Goal: Transaction & Acquisition: Download file/media

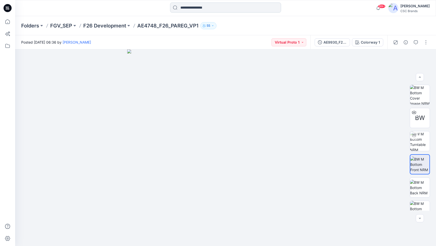
scroll to position [5, 0]
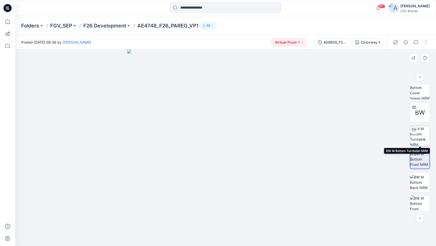
click at [419, 129] on img at bounding box center [420, 136] width 20 height 20
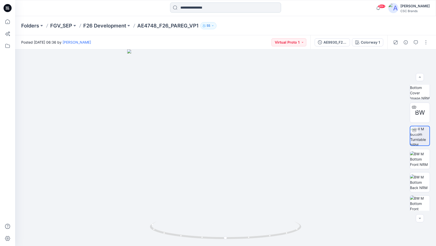
click at [193, 9] on input at bounding box center [225, 8] width 111 height 10
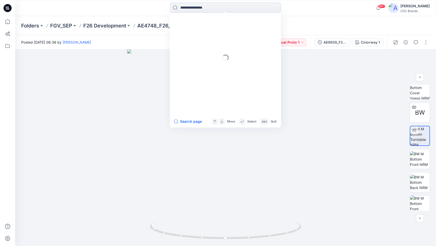
click at [193, 9] on input at bounding box center [225, 8] width 111 height 10
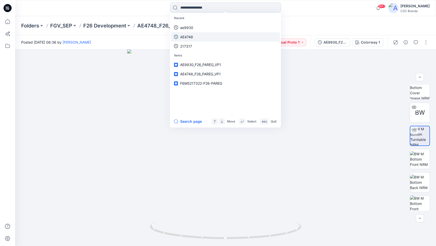
click at [192, 35] on p "AE4748" at bounding box center [186, 36] width 13 height 5
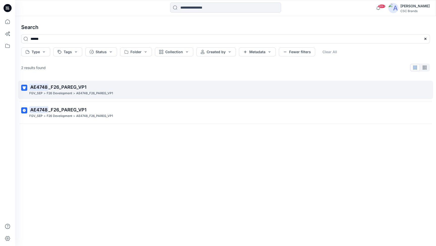
click at [70, 82] on link "AE4748 _F26_PAREG_VP1 FGV_SEP > F26 Development > AE4748_F26_PAREG_VP1" at bounding box center [225, 90] width 415 height 18
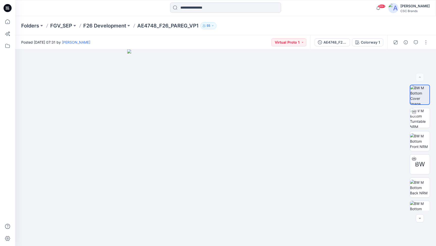
click at [193, 10] on input at bounding box center [225, 8] width 111 height 10
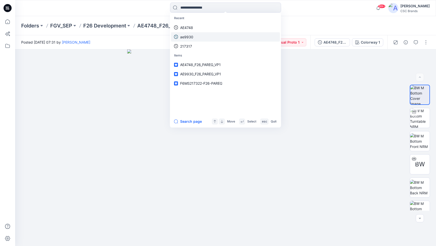
click at [192, 36] on p "ae9930" at bounding box center [186, 36] width 13 height 5
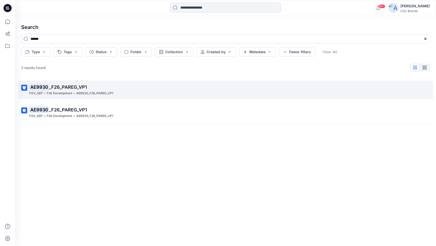
click at [61, 81] on link "AE9930 _F26_PAREG_VP1 FGV_SEP > F26 Development > AE9930_F26_PAREG_VP1" at bounding box center [225, 90] width 415 height 18
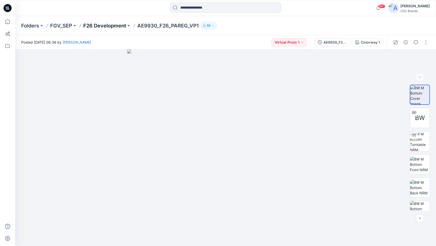
click at [109, 23] on p "F26 Development" at bounding box center [104, 25] width 43 height 7
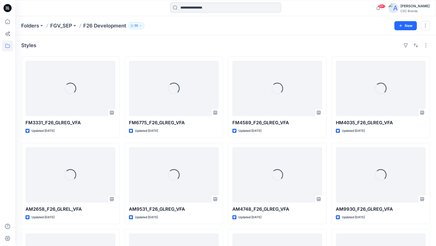
click at [196, 9] on input at bounding box center [225, 8] width 111 height 10
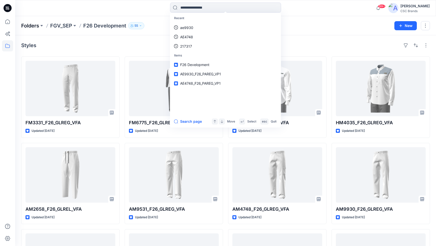
click at [35, 27] on p "Folders" at bounding box center [30, 25] width 18 height 7
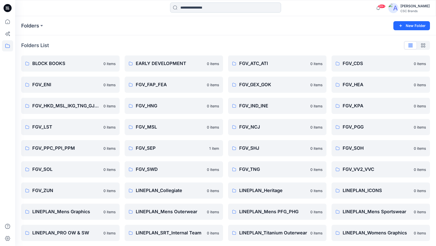
click at [212, 5] on input at bounding box center [225, 8] width 111 height 10
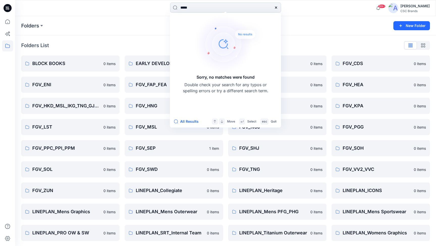
type input "******"
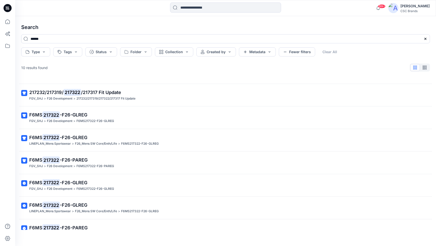
scroll to position [63, 0]
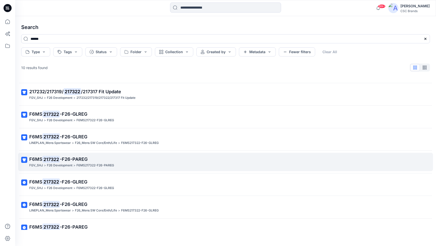
click at [83, 157] on span "-F26-PAREG" at bounding box center [74, 159] width 28 height 5
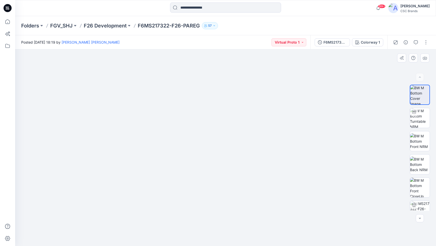
click at [186, 133] on img at bounding box center [225, 135] width 250 height 224
click at [420, 121] on img at bounding box center [420, 118] width 20 height 20
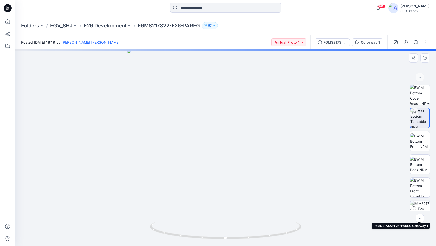
click at [417, 205] on div at bounding box center [414, 205] width 8 height 8
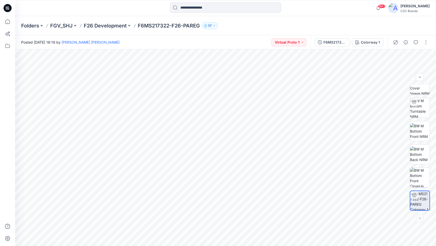
scroll to position [10, 0]
click at [419, 217] on div at bounding box center [420, 218] width 8 height 8
click at [421, 220] on div at bounding box center [420, 218] width 8 height 8
click at [420, 221] on div at bounding box center [420, 218] width 8 height 8
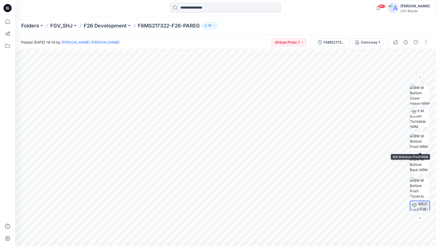
scroll to position [0, 0]
click at [424, 42] on button "button" at bounding box center [426, 42] width 8 height 8
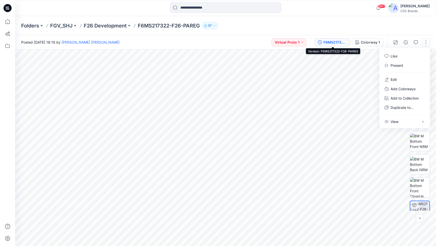
click at [333, 40] on div "F6MS217322-F26-PAREG" at bounding box center [334, 43] width 23 height 6
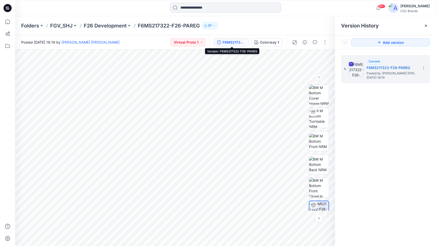
click at [244, 41] on div "F6MS217322-F26-PAREG" at bounding box center [234, 43] width 23 height 6
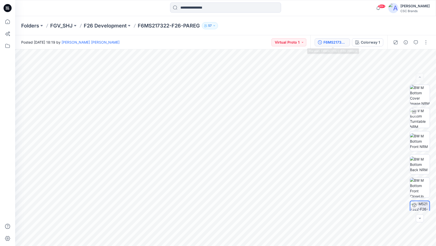
click at [331, 42] on div "F6MS217322-F26-PAREG" at bounding box center [334, 43] width 23 height 6
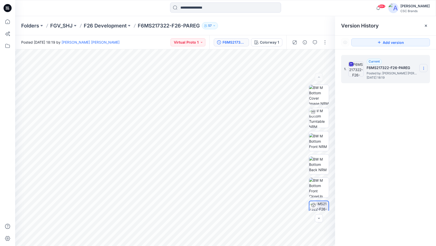
click at [425, 69] on icon at bounding box center [424, 68] width 4 height 4
click at [409, 77] on span "Download Source BW File" at bounding box center [398, 78] width 42 height 6
click at [316, 122] on img at bounding box center [319, 118] width 20 height 20
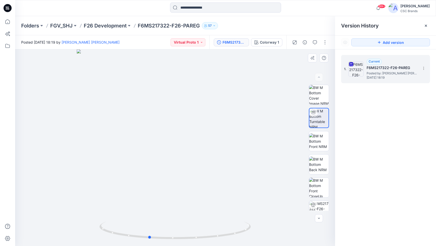
drag, startPoint x: 186, startPoint y: 167, endPoint x: 160, endPoint y: 167, distance: 26.2
click at [160, 167] on div at bounding box center [175, 147] width 320 height 197
click at [328, 147] on img at bounding box center [319, 141] width 20 height 16
